Goal: Transaction & Acquisition: Purchase product/service

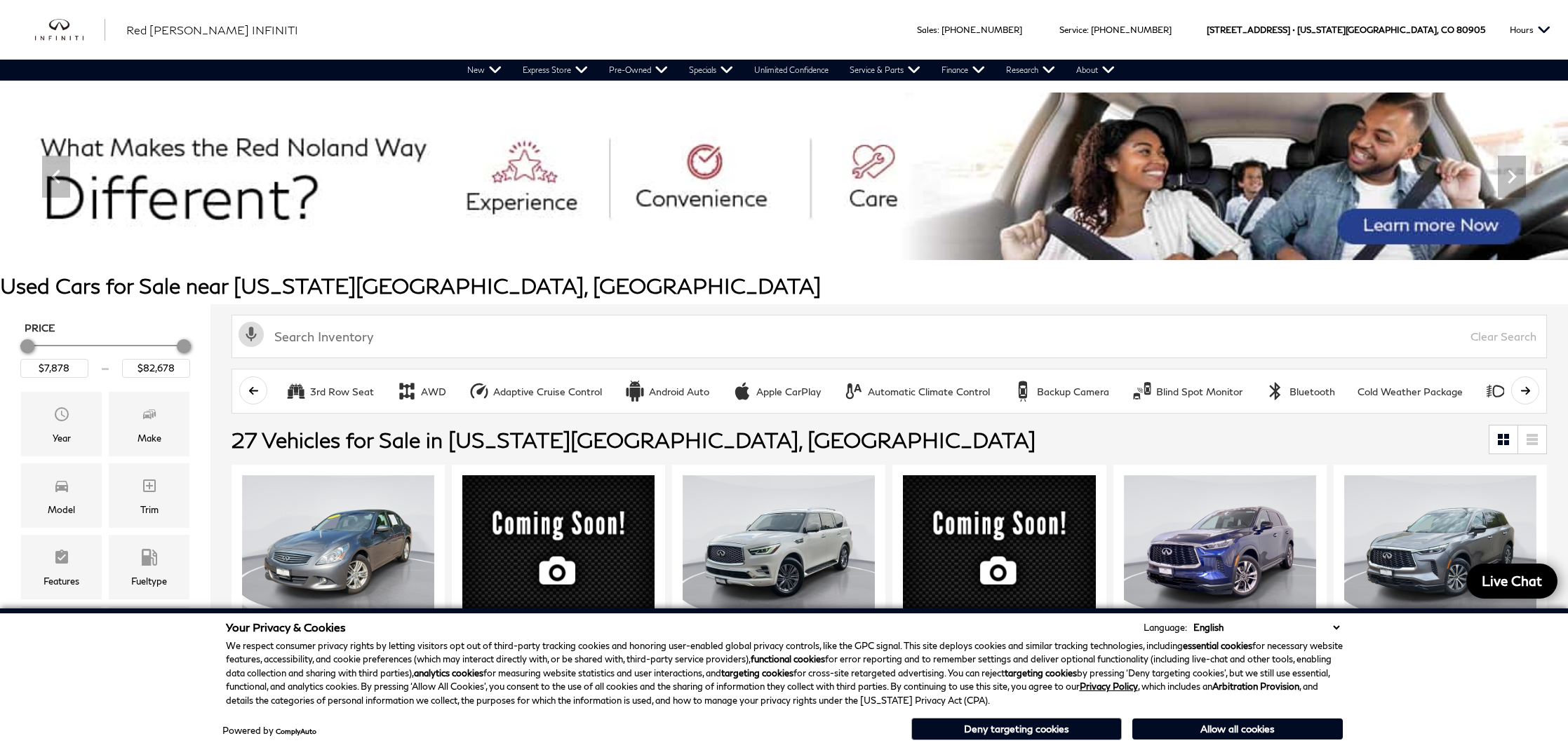
click at [1015, 727] on button "Deny targeting cookies" at bounding box center [1016, 729] width 210 height 22
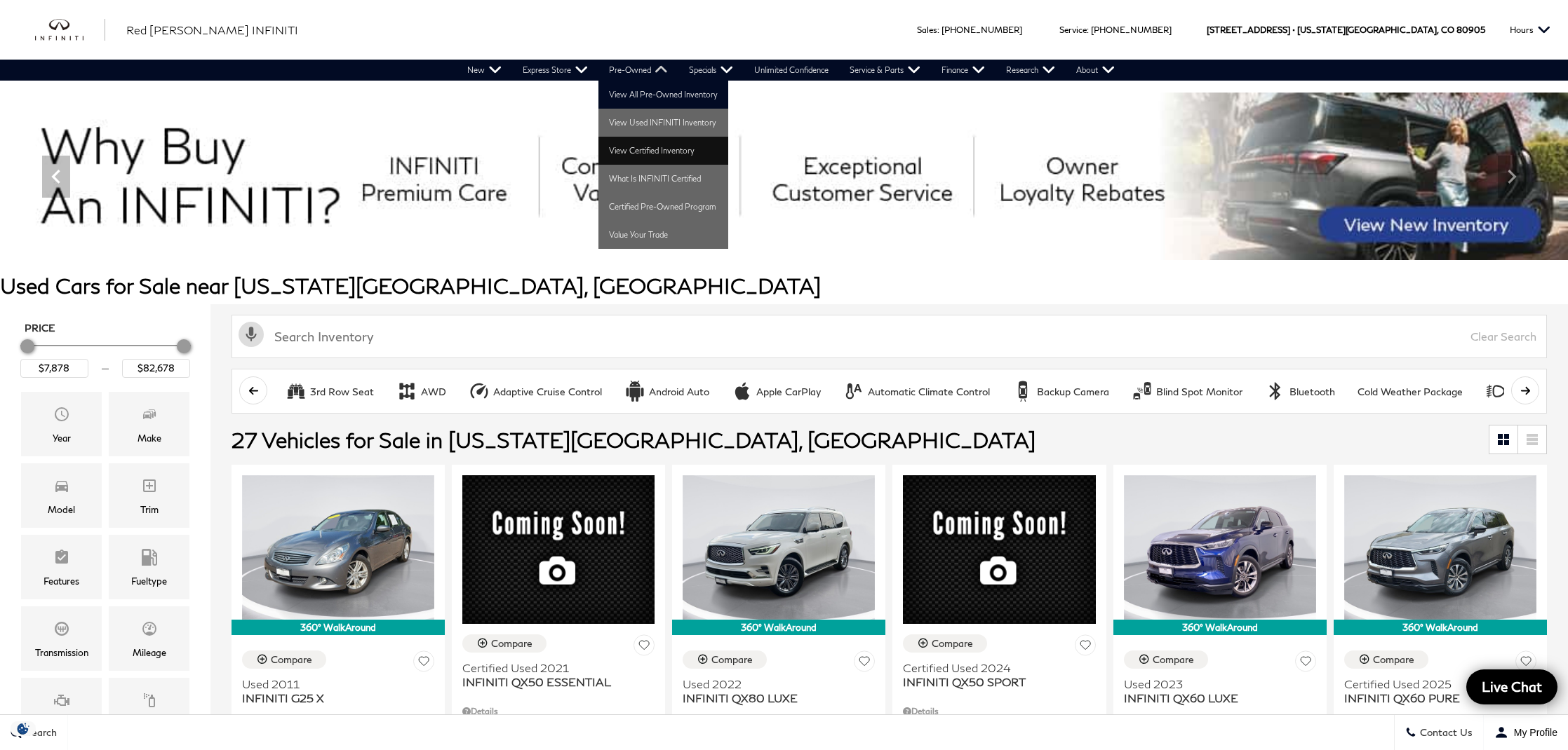
click at [673, 152] on link "View Certified Inventory" at bounding box center [663, 151] width 130 height 28
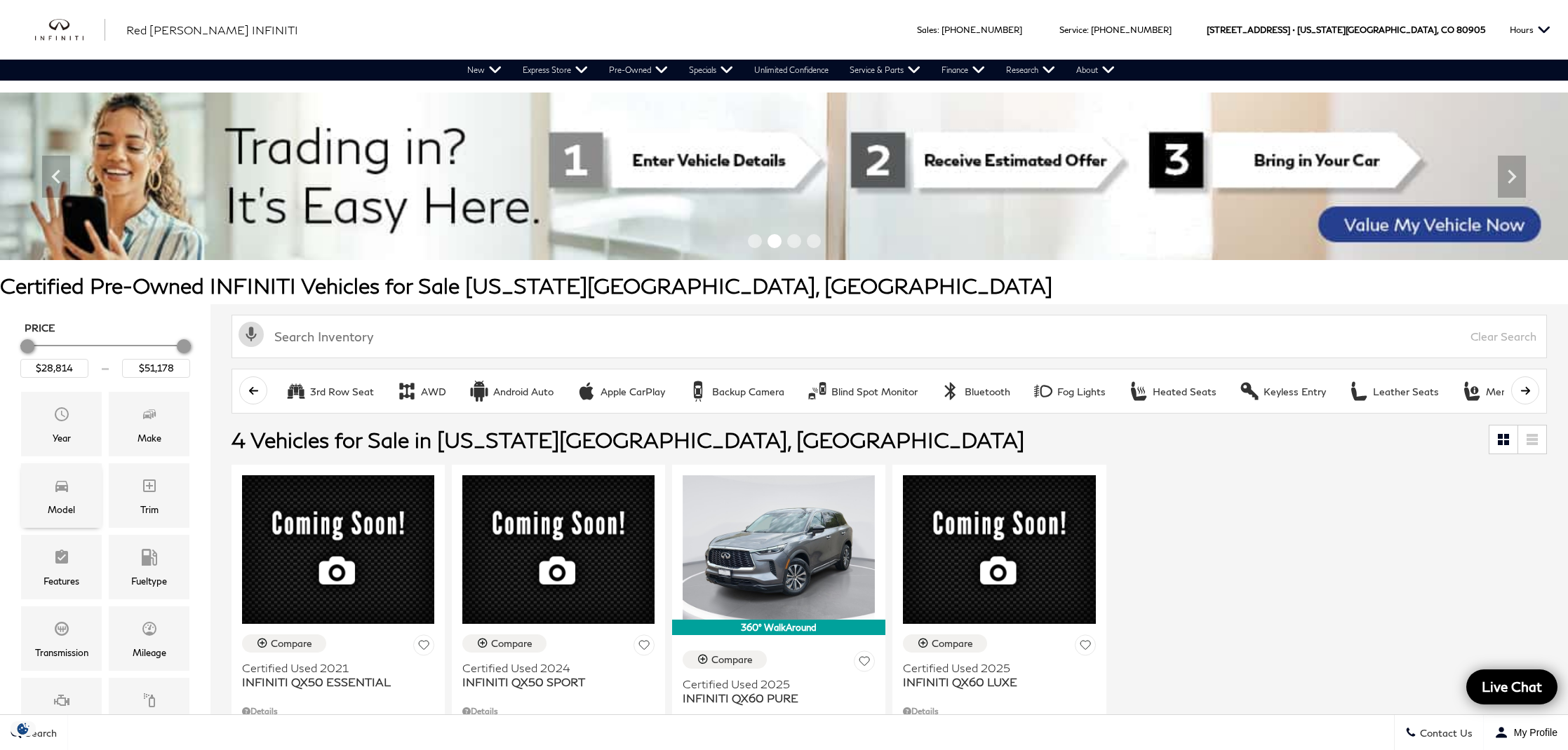
click at [75, 488] on div "Model" at bounding box center [62, 496] width 80 height 65
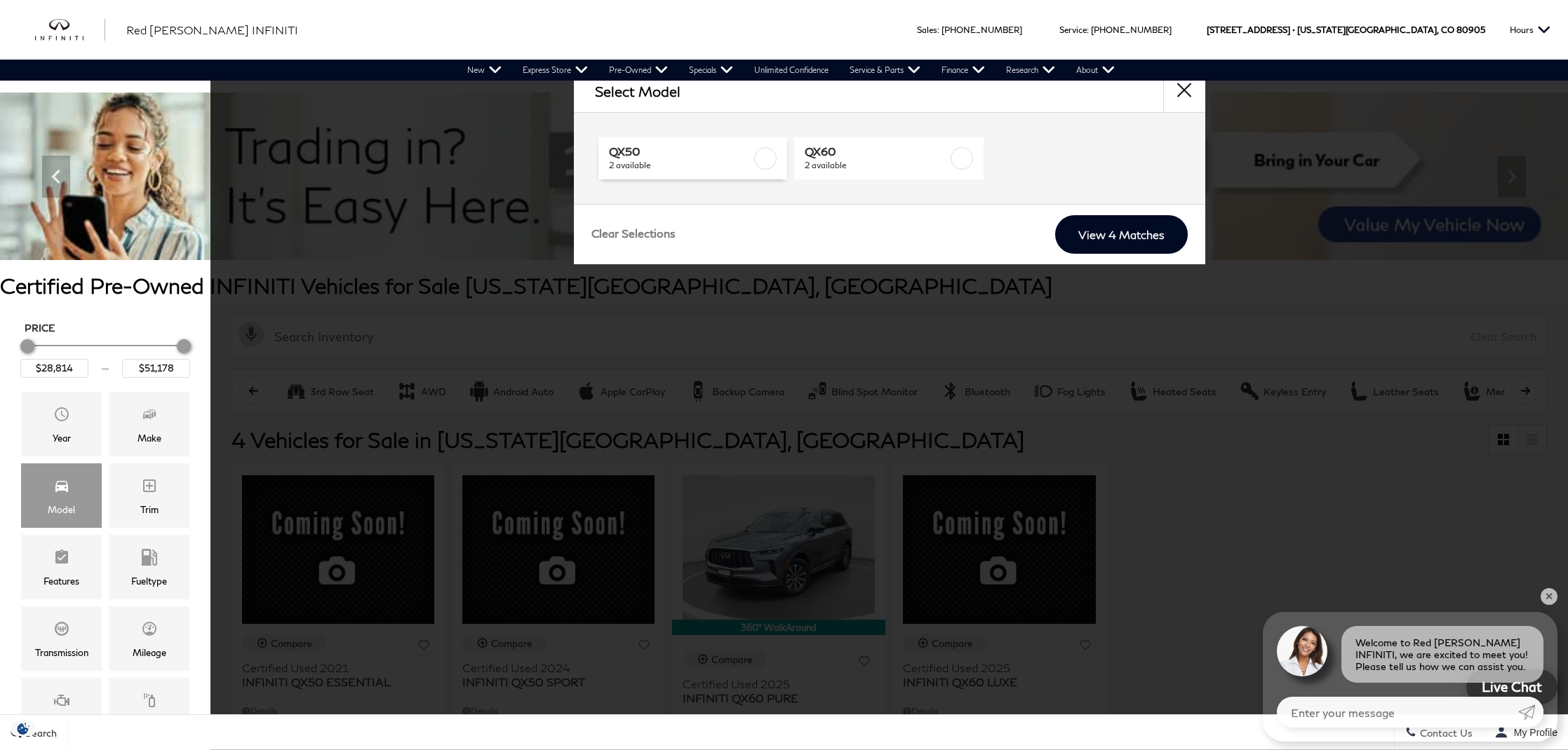
click at [768, 158] on label at bounding box center [765, 158] width 22 height 22
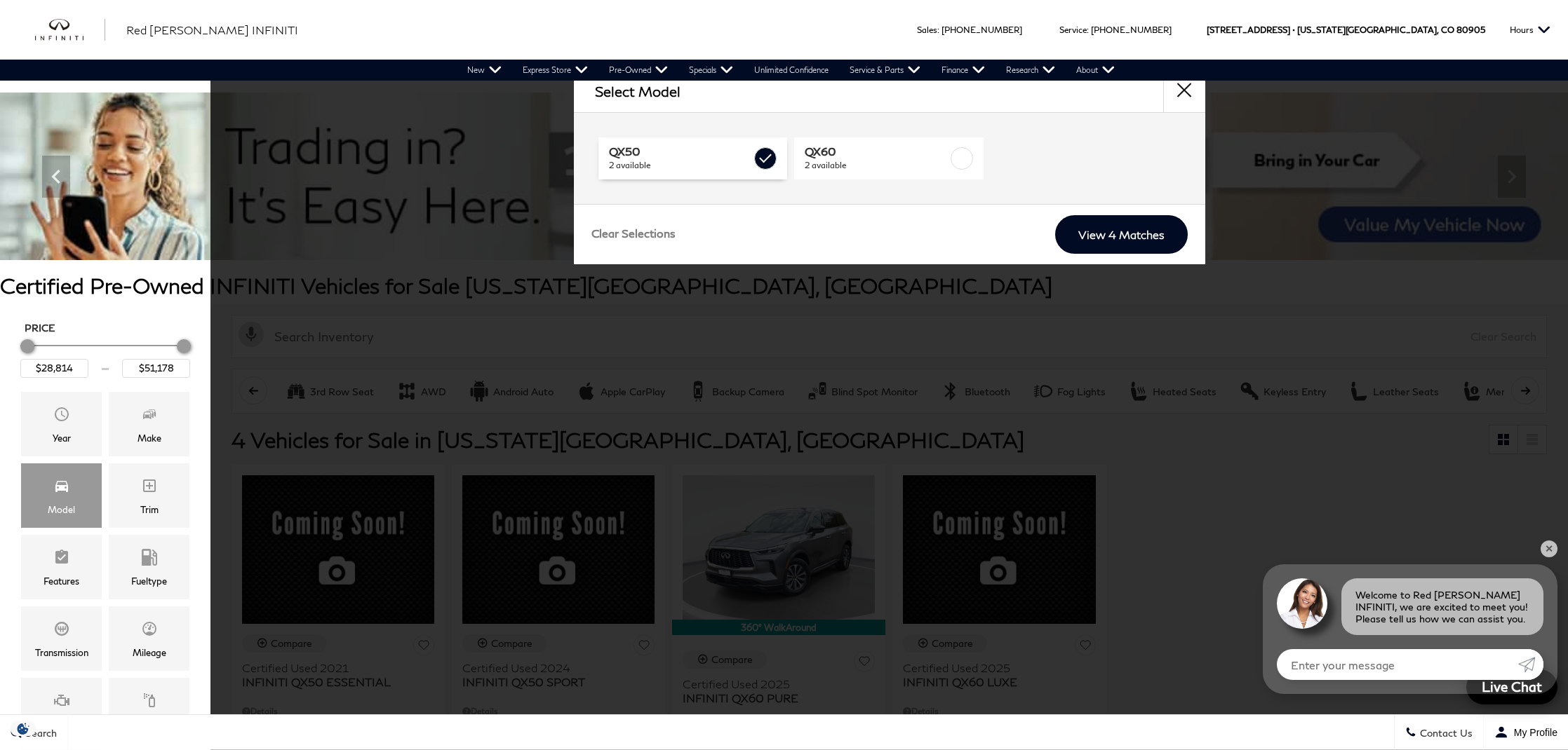
type input "$43,578"
checkbox input "true"
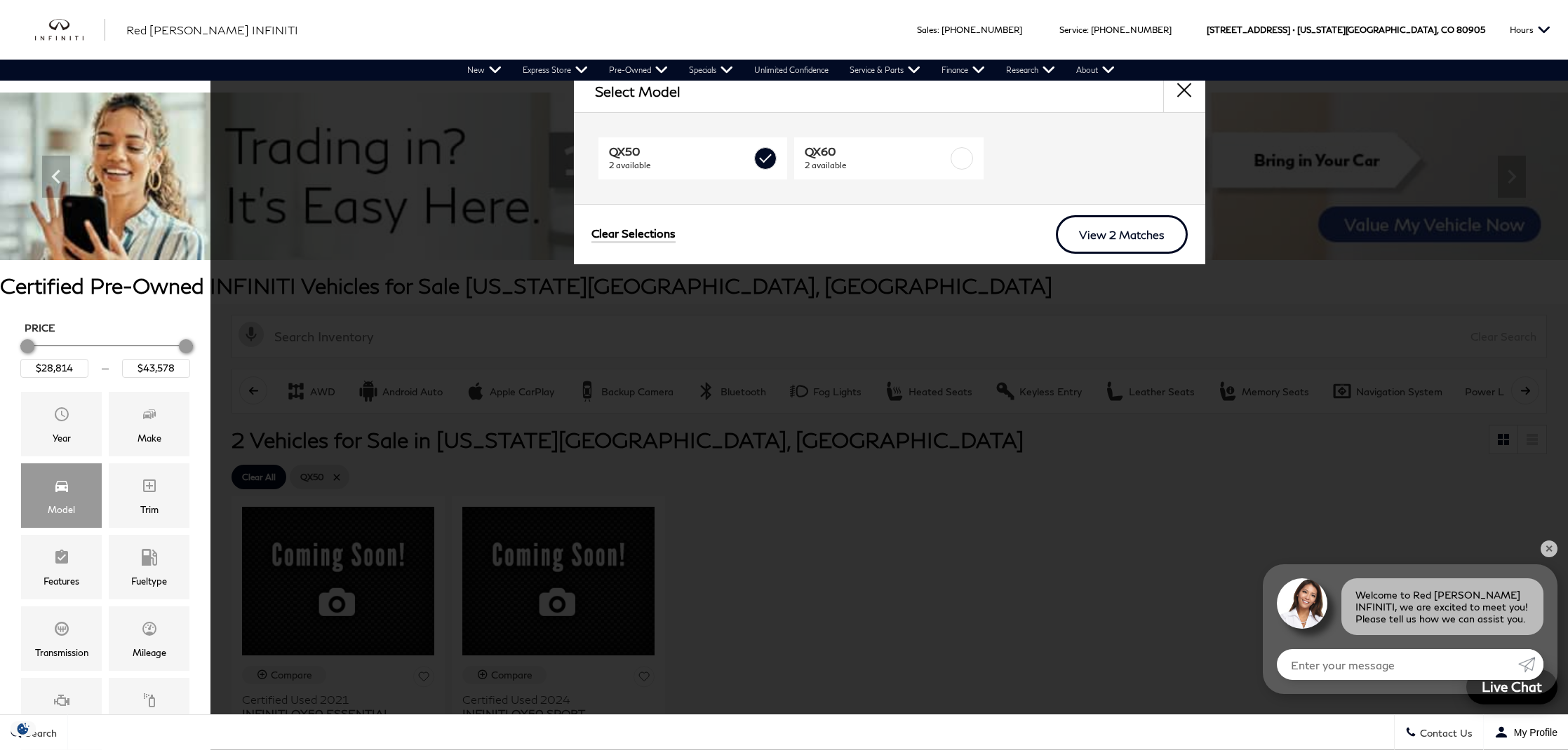
click at [1093, 232] on link "View 2 Matches" at bounding box center [1121, 234] width 132 height 39
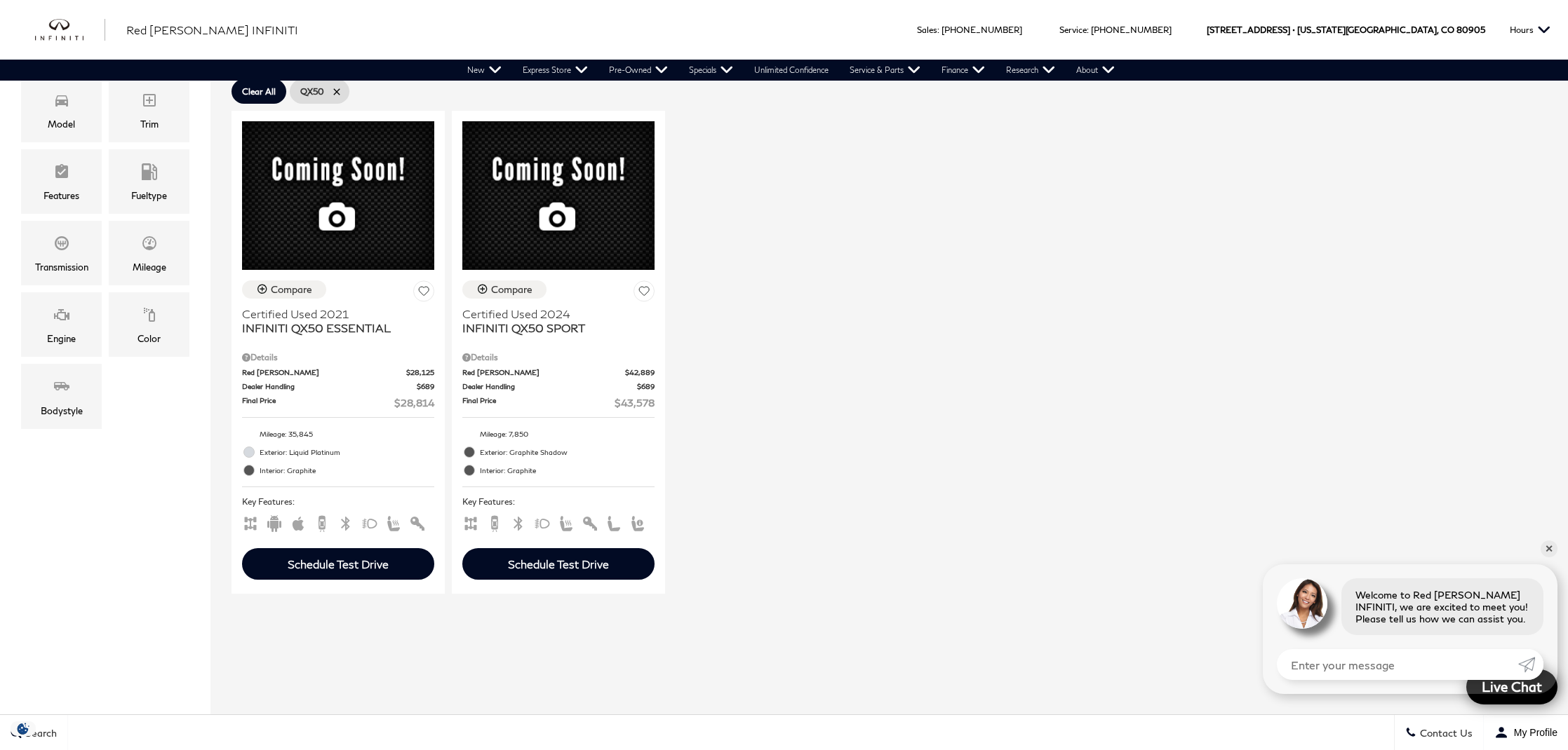
scroll to position [401, 0]
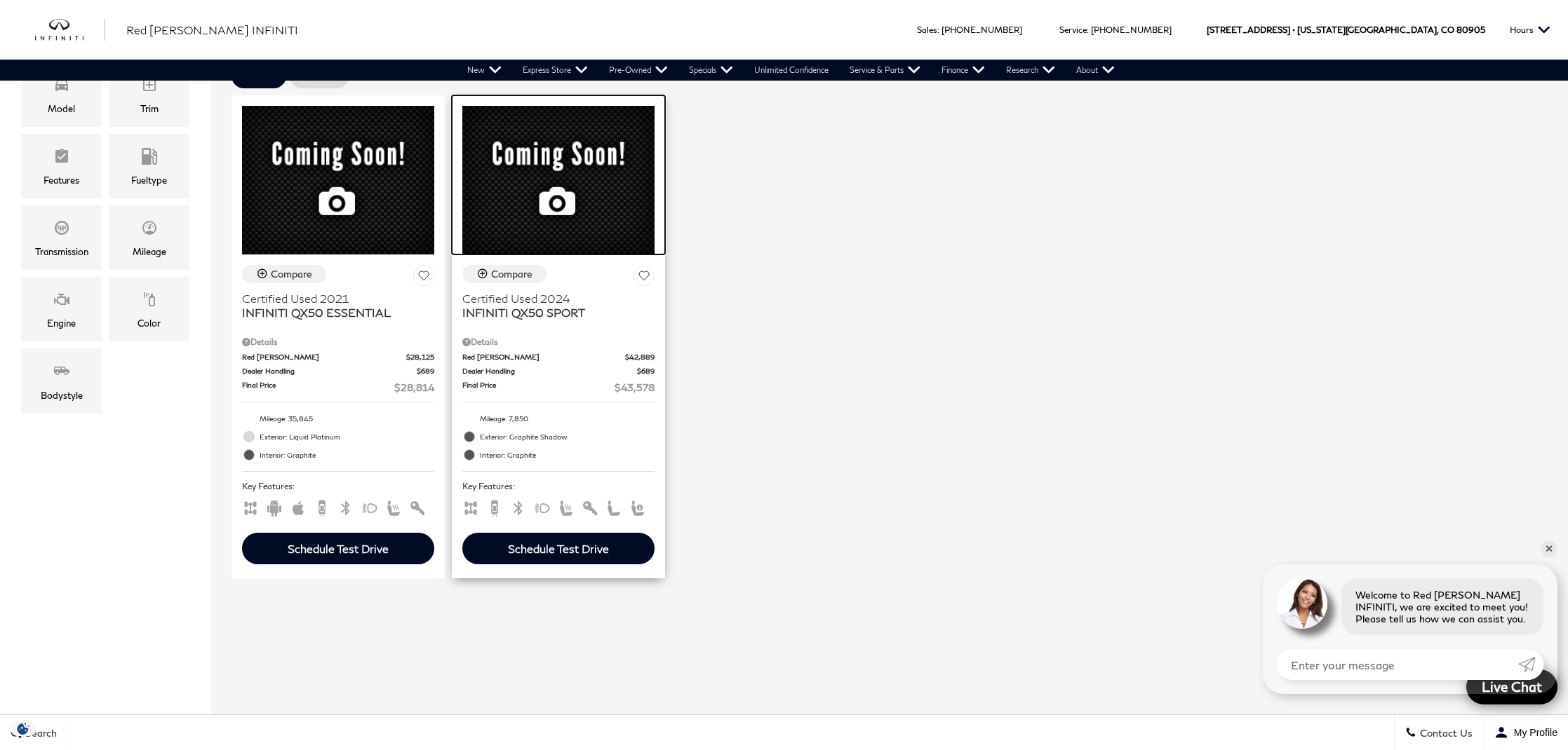
click at [553, 254] on img at bounding box center [558, 180] width 192 height 148
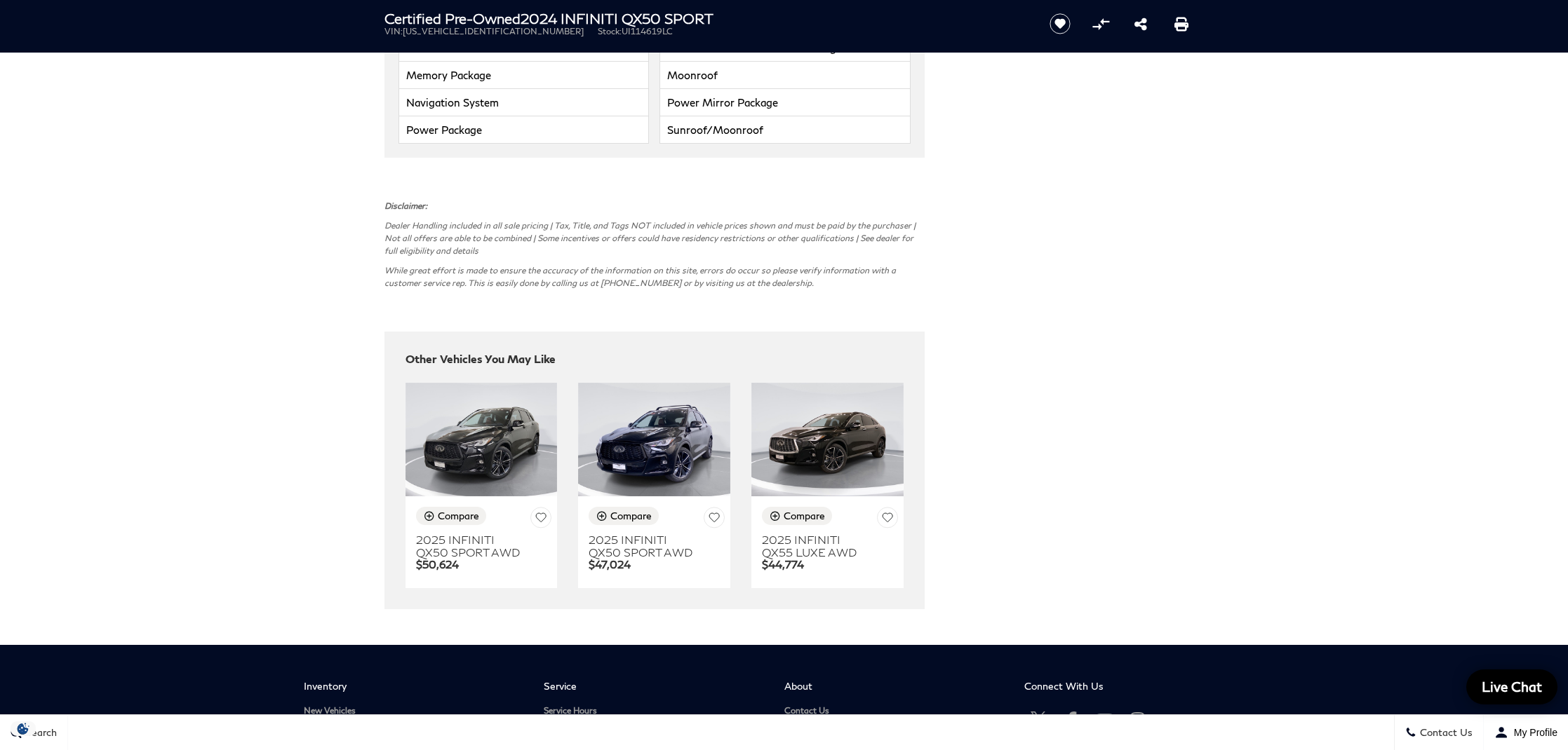
scroll to position [4030, 0]
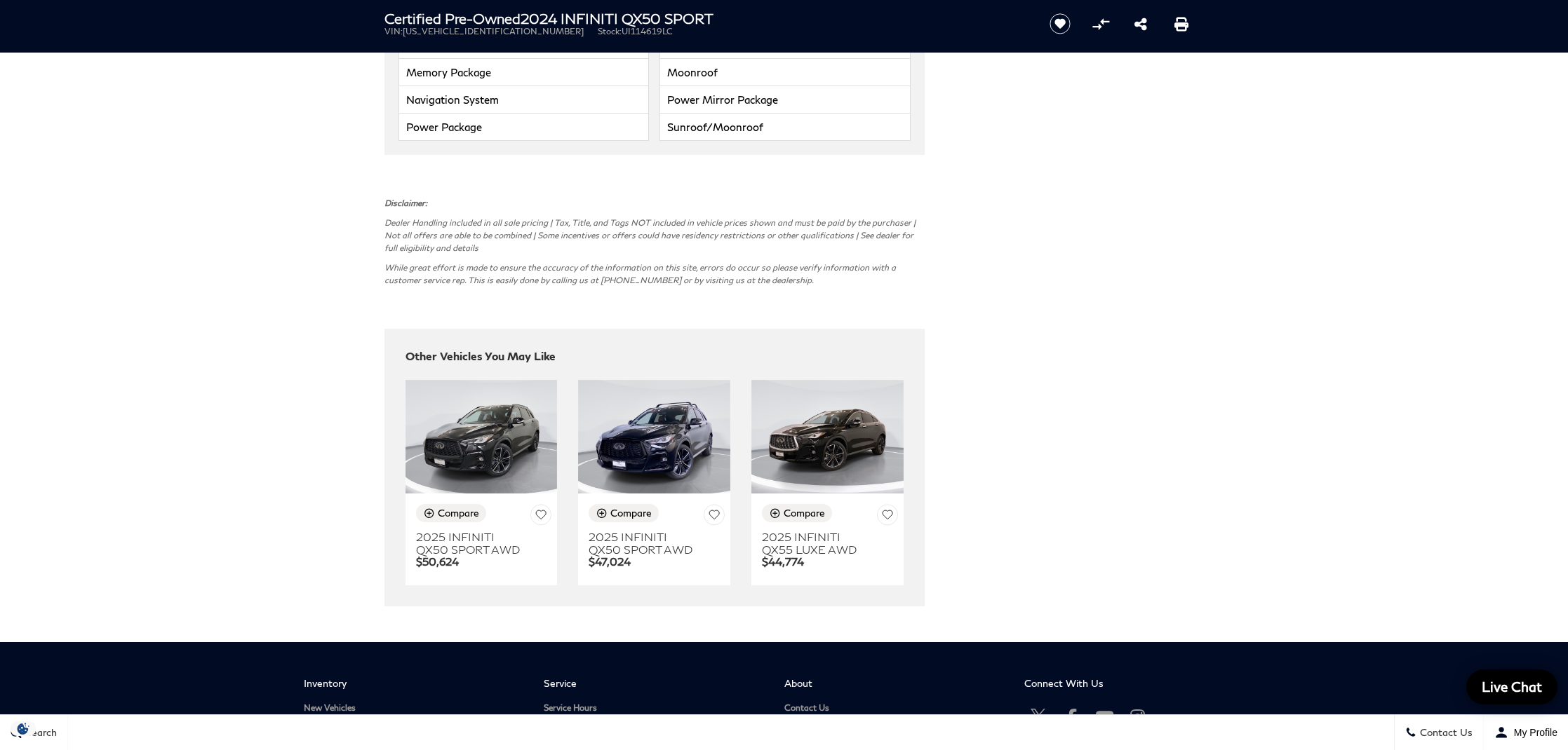
click at [640, 423] on img at bounding box center [653, 437] width 152 height 114
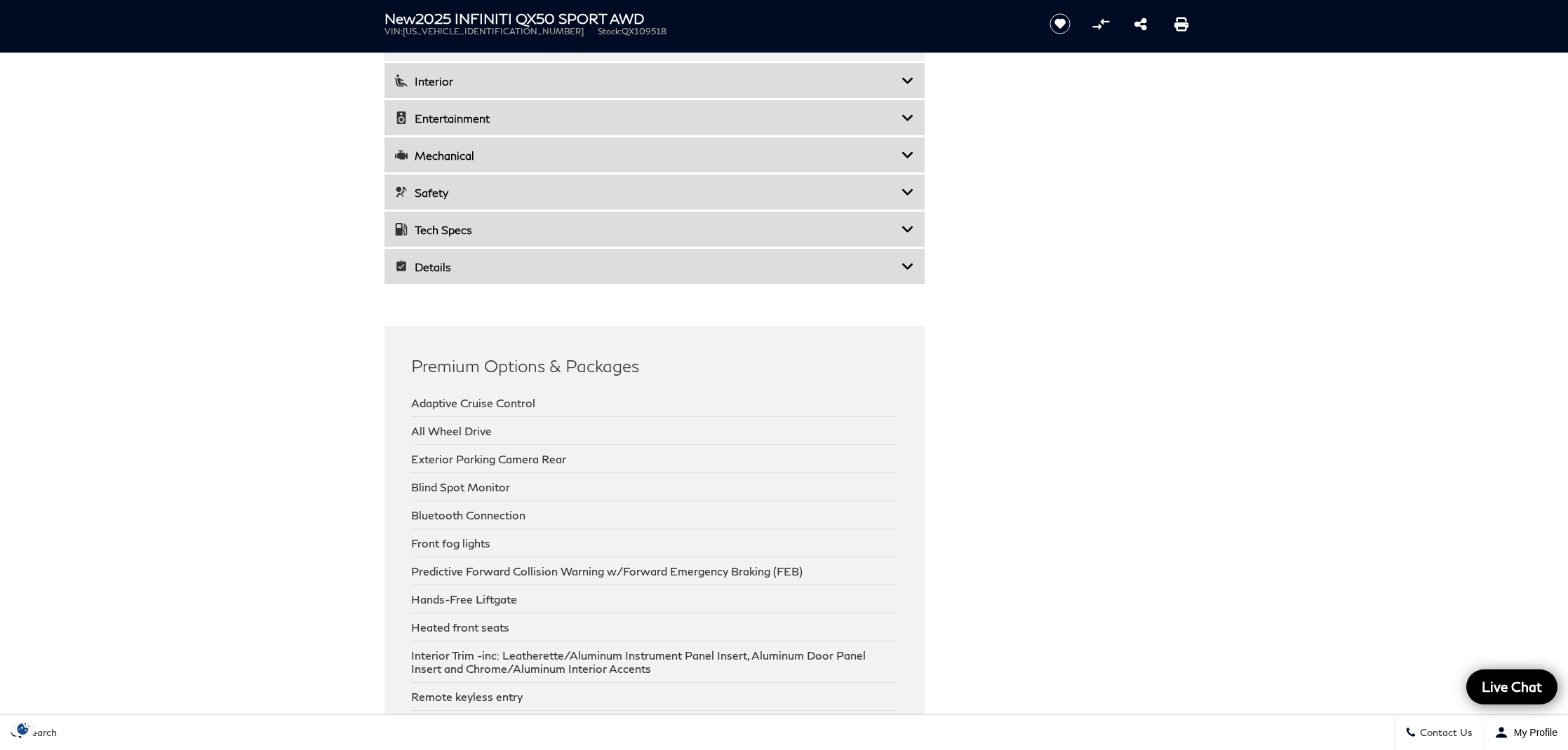
scroll to position [2360, 0]
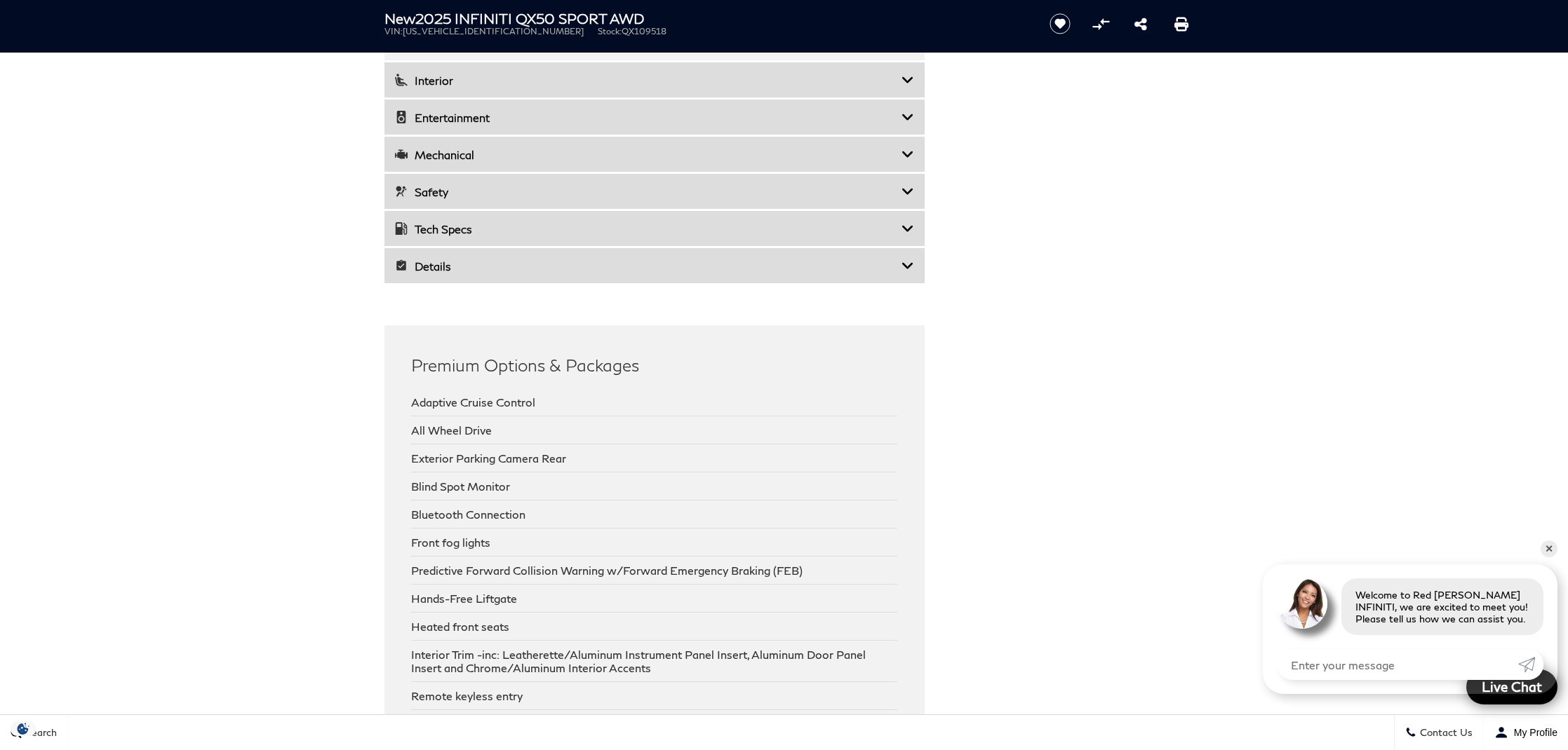
click at [905, 226] on icon at bounding box center [907, 228] width 12 height 14
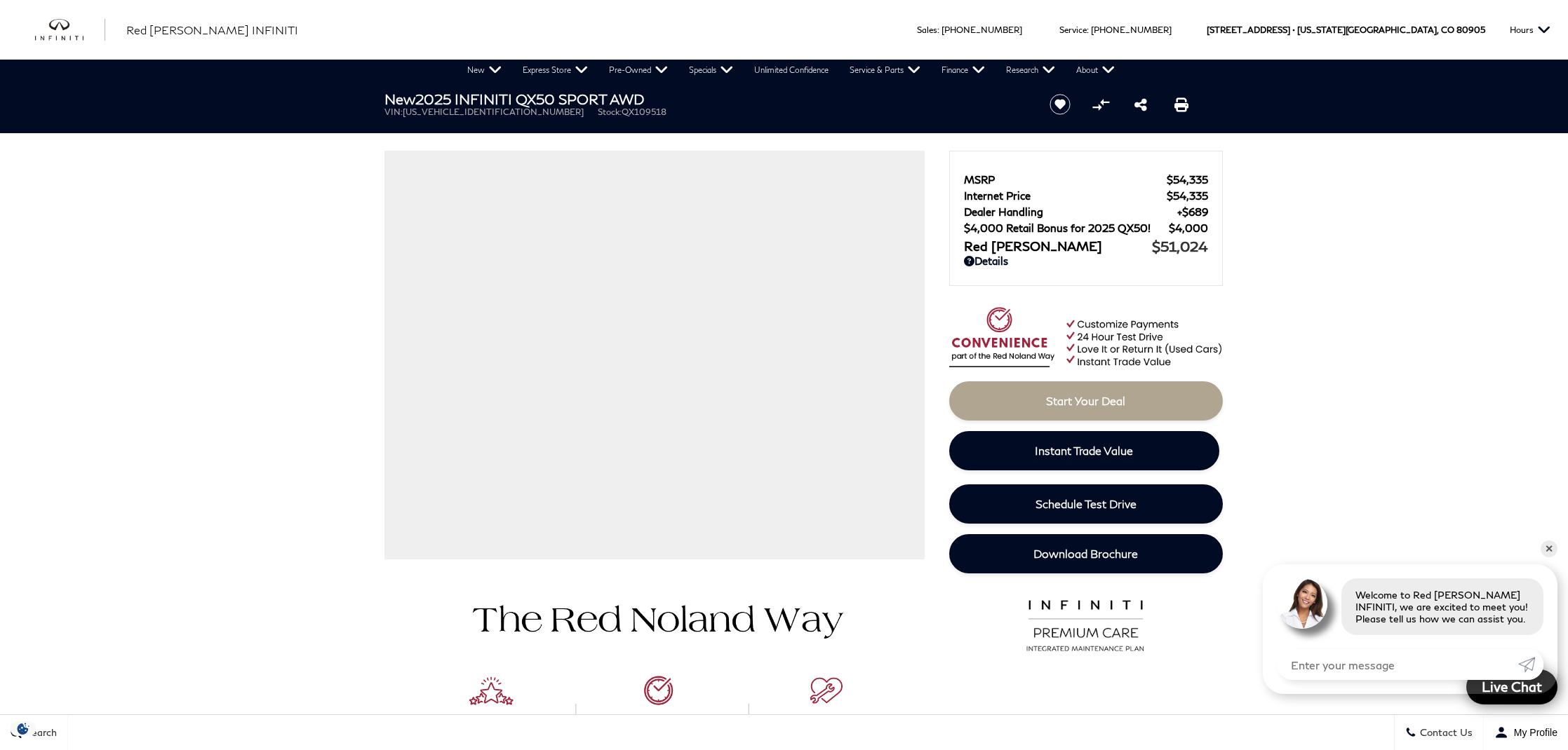
scroll to position [0, 0]
